Goal: Information Seeking & Learning: Understand process/instructions

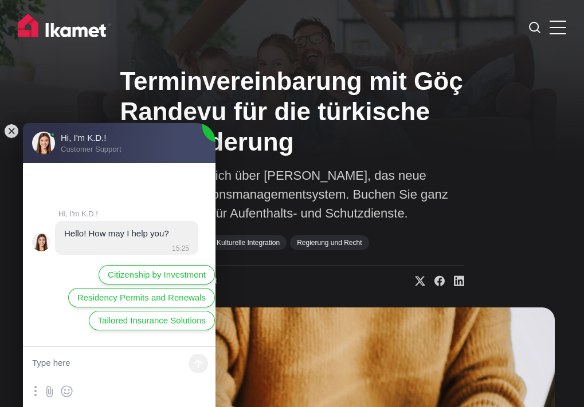
click at [464, 100] on div "Terminvereinbarung mit Göç Randevu für die türkische Einwanderung Informieren S…" at bounding box center [292, 174] width 344 height 225
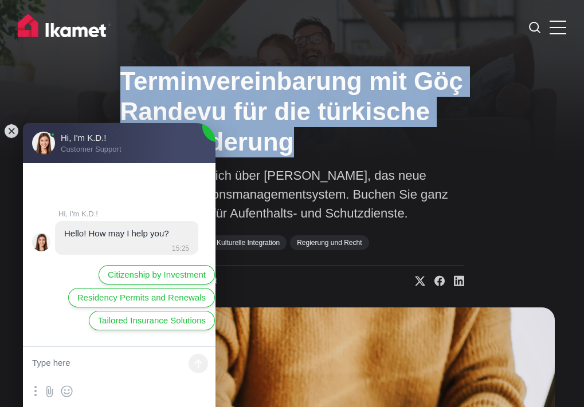
click at [464, 100] on div "Terminvereinbarung mit Göç Randevu für die türkische Einwanderung Informieren S…" at bounding box center [292, 174] width 344 height 225
click at [0, 0] on font "anmelden" at bounding box center [0, 0] width 0 height 0
